Goal: Entertainment & Leisure: Consume media (video, audio)

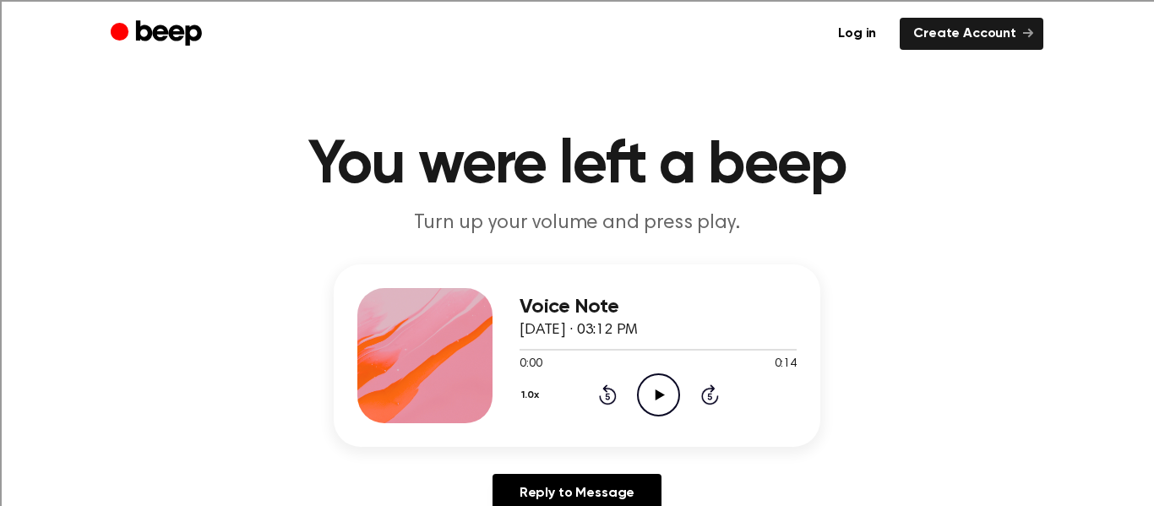
click at [666, 387] on icon "Play Audio" at bounding box center [658, 394] width 43 height 43
click at [662, 395] on icon "Play Audio" at bounding box center [658, 394] width 43 height 43
click at [663, 379] on icon "Play Audio" at bounding box center [658, 394] width 43 height 43
click at [651, 394] on icon "Play Audio" at bounding box center [658, 394] width 43 height 43
click at [661, 413] on icon "Play Audio" at bounding box center [658, 394] width 43 height 43
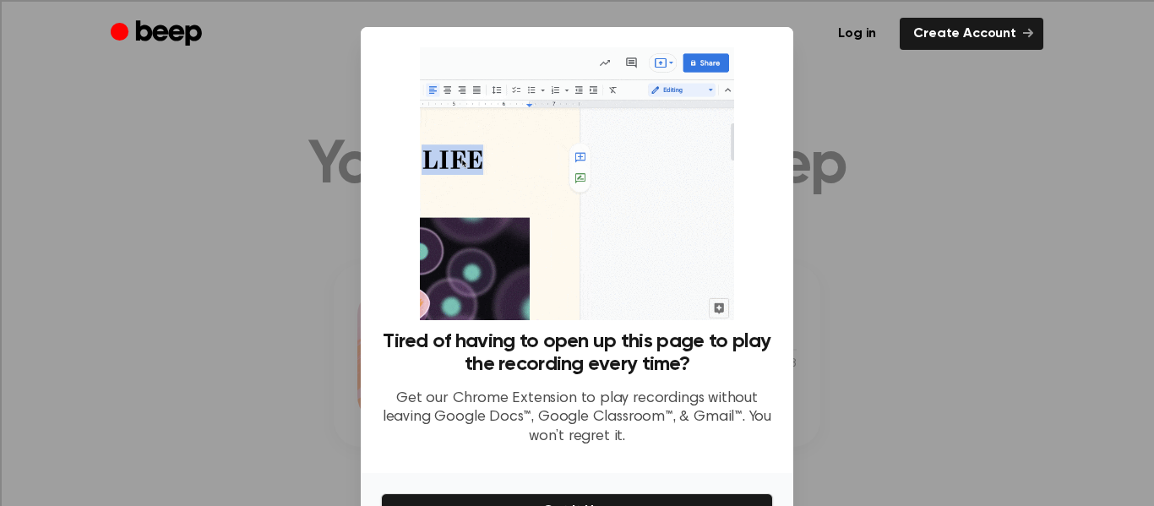
click at [873, 344] on div at bounding box center [577, 253] width 1154 height 506
click at [855, 124] on div at bounding box center [577, 253] width 1154 height 506
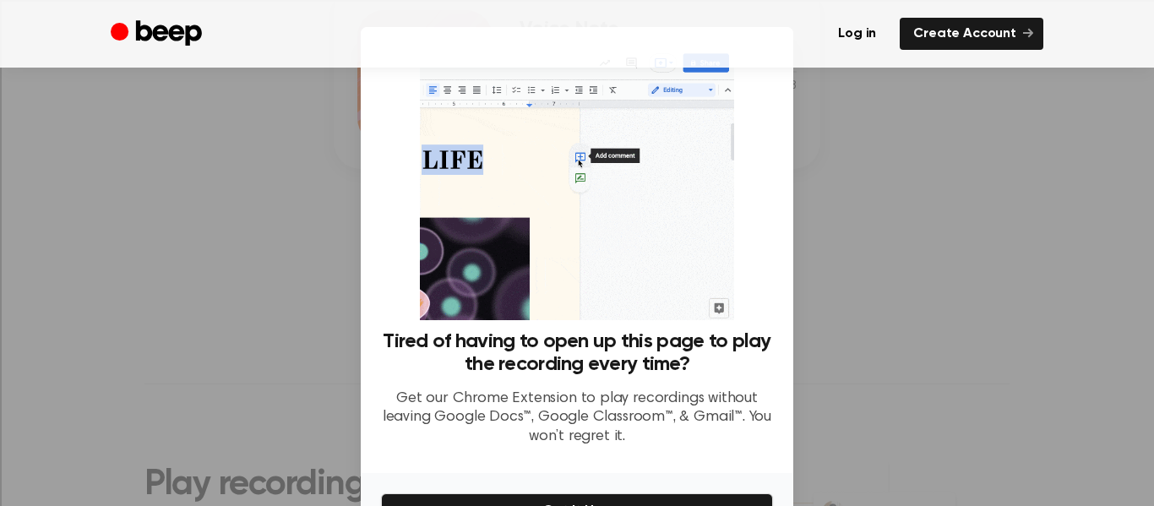
scroll to position [277, 0]
click at [252, 112] on div at bounding box center [577, 253] width 1154 height 506
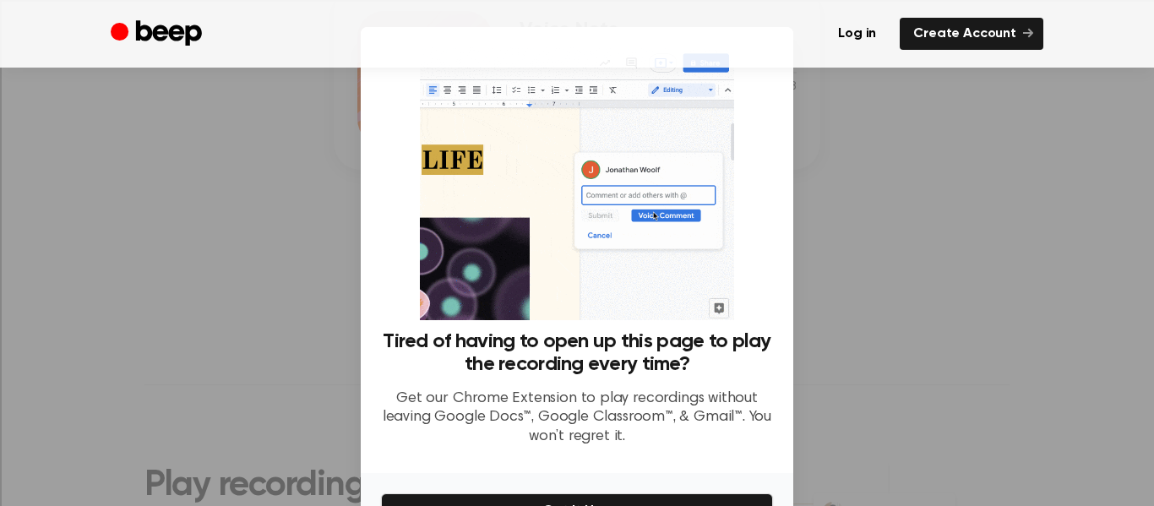
click at [250, 102] on div at bounding box center [577, 253] width 1154 height 506
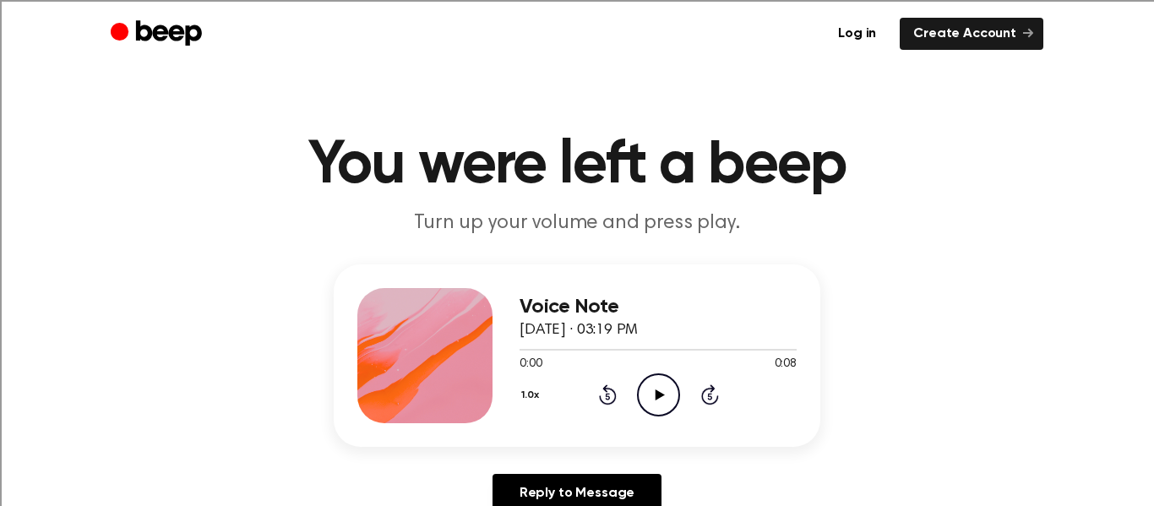
click at [661, 390] on icon "Play Audio" at bounding box center [658, 394] width 43 height 43
